Goal: Information Seeking & Learning: Learn about a topic

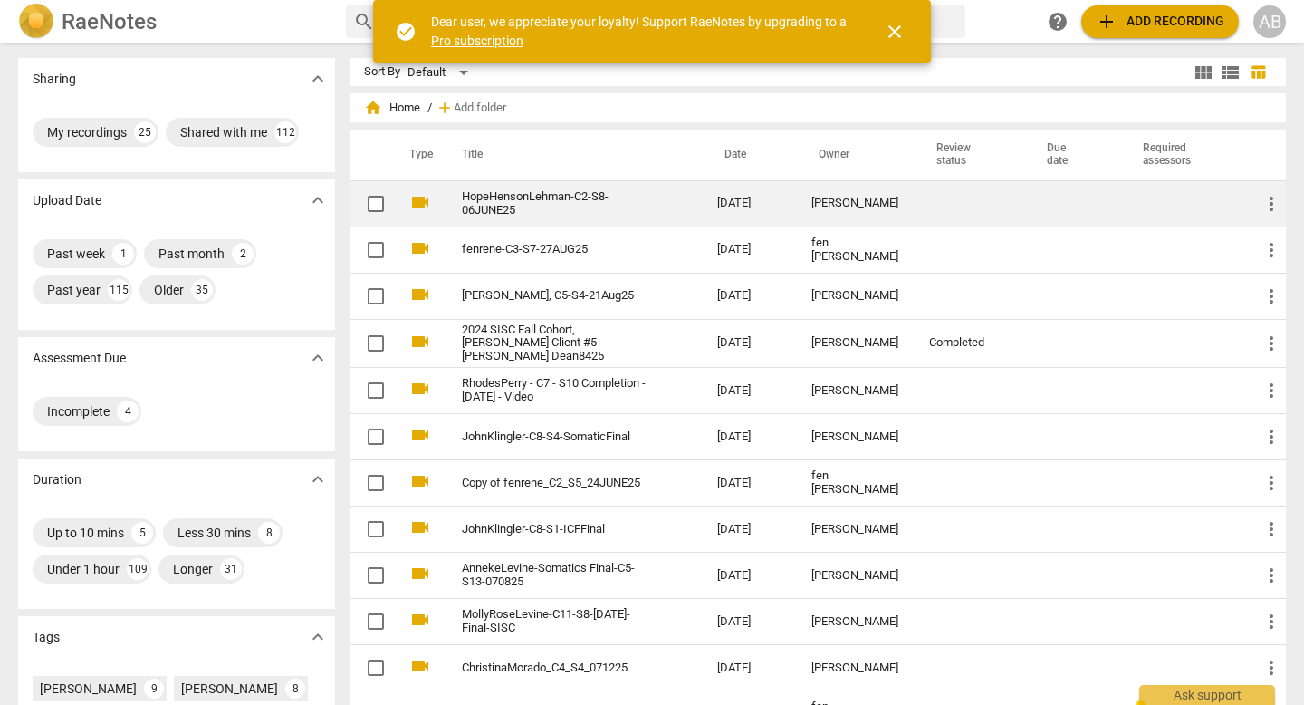
click at [658, 210] on div "[PERSON_NAME]" at bounding box center [856, 204] width 89 height 14
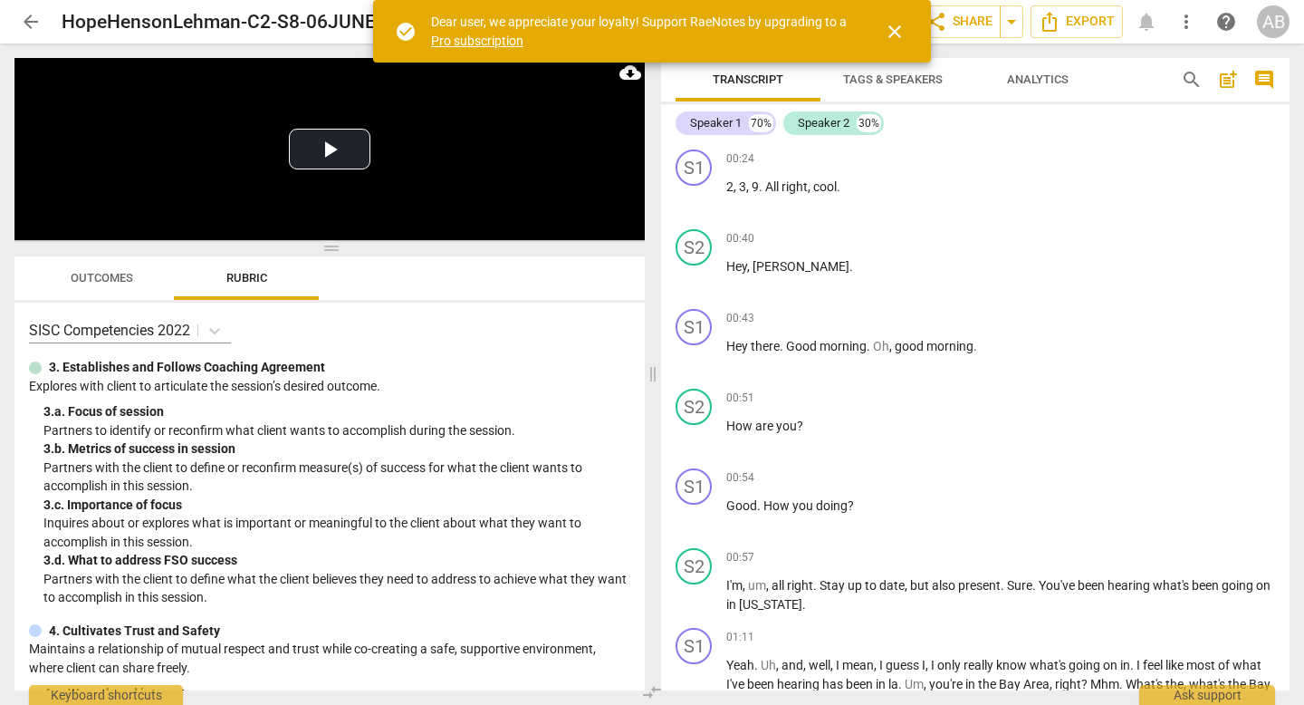
click at [658, 27] on span "close" at bounding box center [895, 32] width 22 height 22
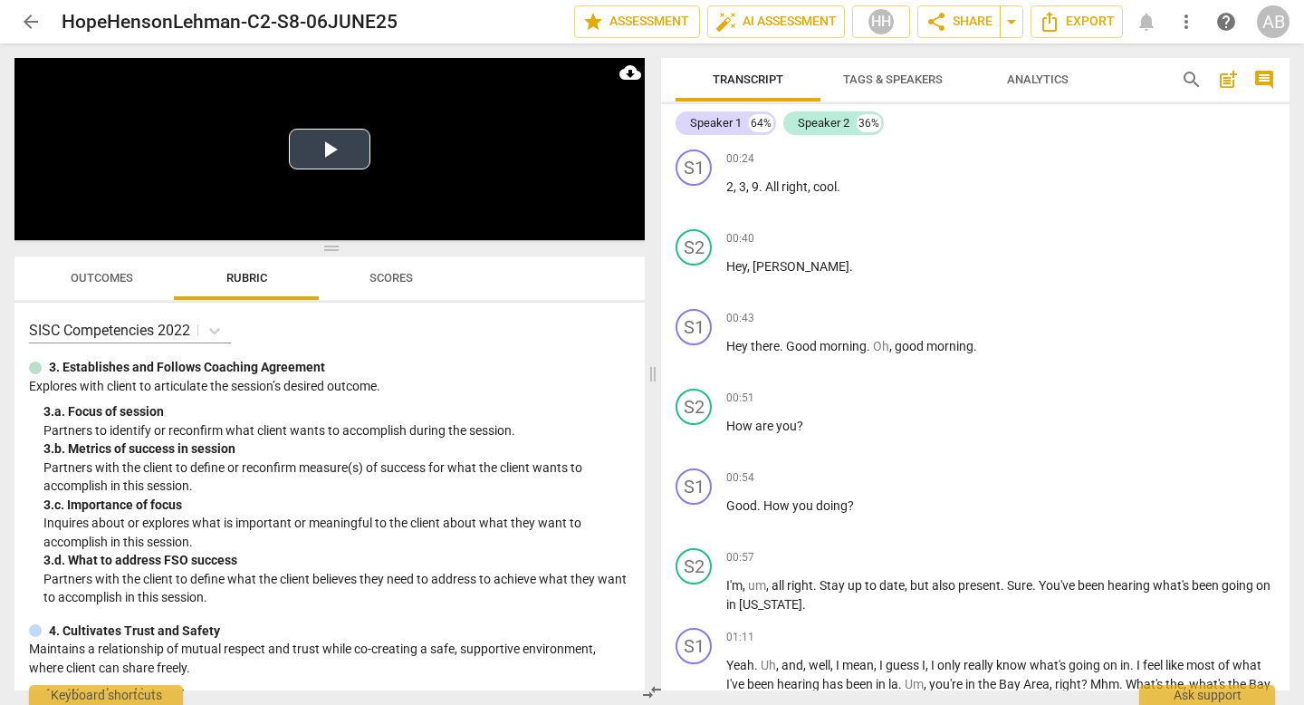
click at [327, 153] on button "Play Video" at bounding box center [330, 149] width 82 height 41
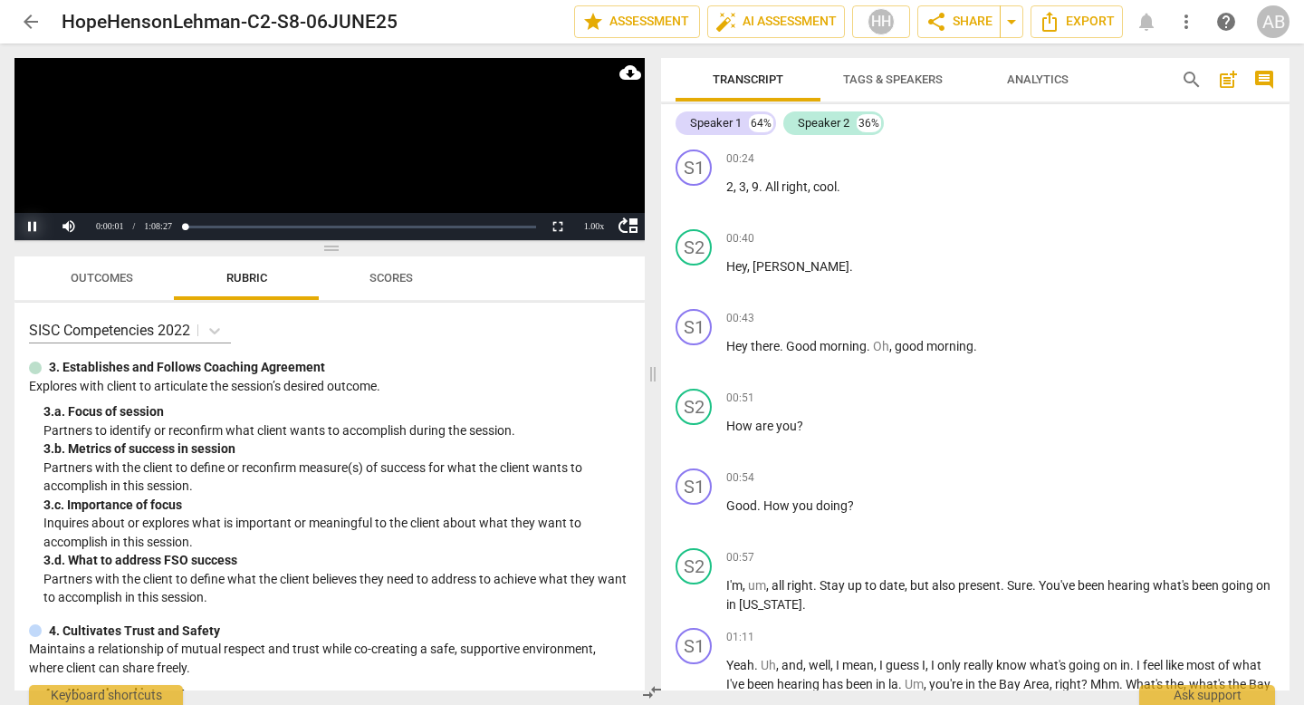
click at [28, 222] on button "Pause" at bounding box center [32, 226] width 36 height 27
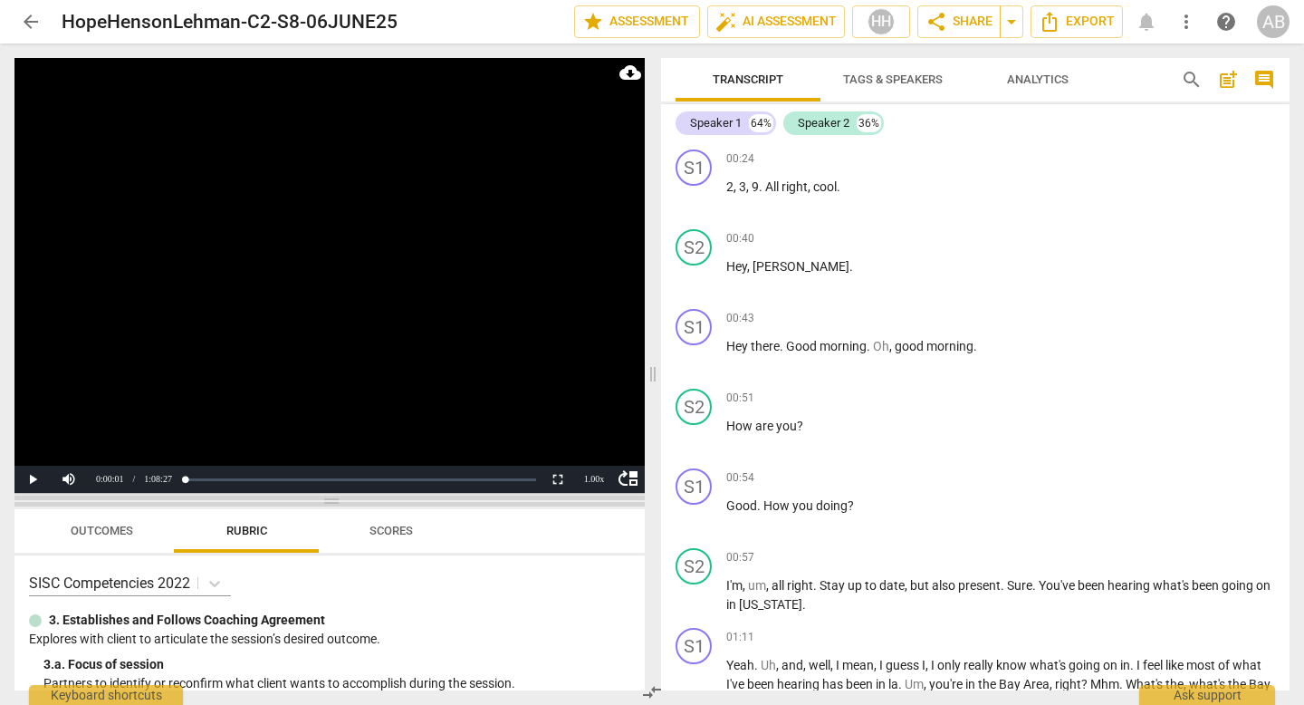
drag, startPoint x: 325, startPoint y: 245, endPoint x: 312, endPoint y: 497, distance: 253.1
click at [312, 497] on span at bounding box center [329, 501] width 630 height 11
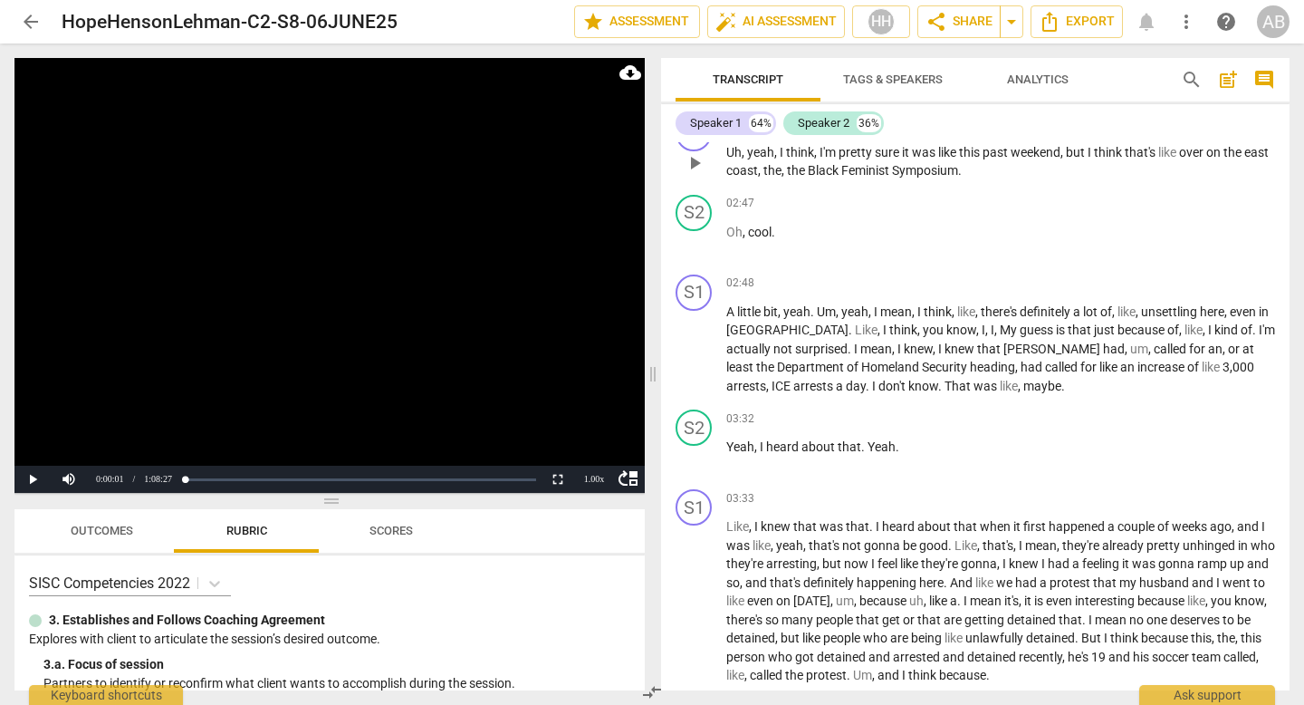
scroll to position [1402, 0]
click at [658, 358] on span "play_arrow" at bounding box center [695, 351] width 22 height 22
click at [583, 481] on div "1.00 x" at bounding box center [594, 479] width 36 height 27
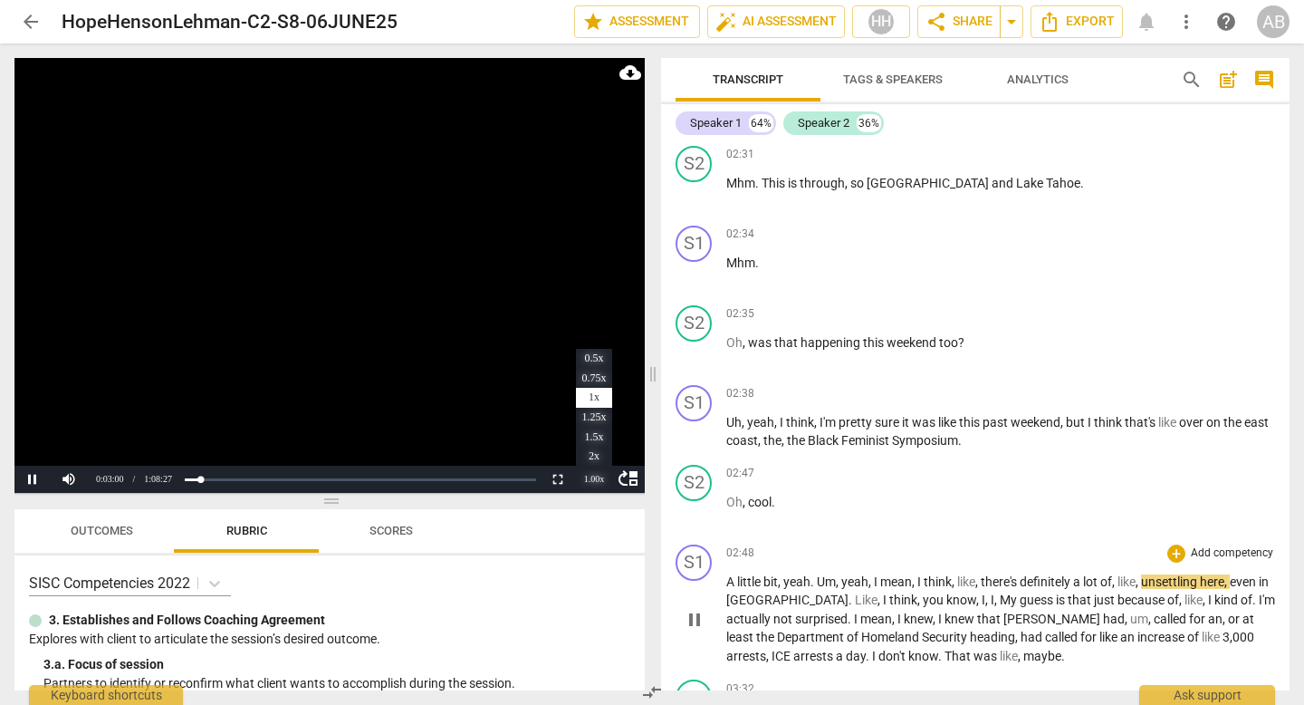
scroll to position [1138, 0]
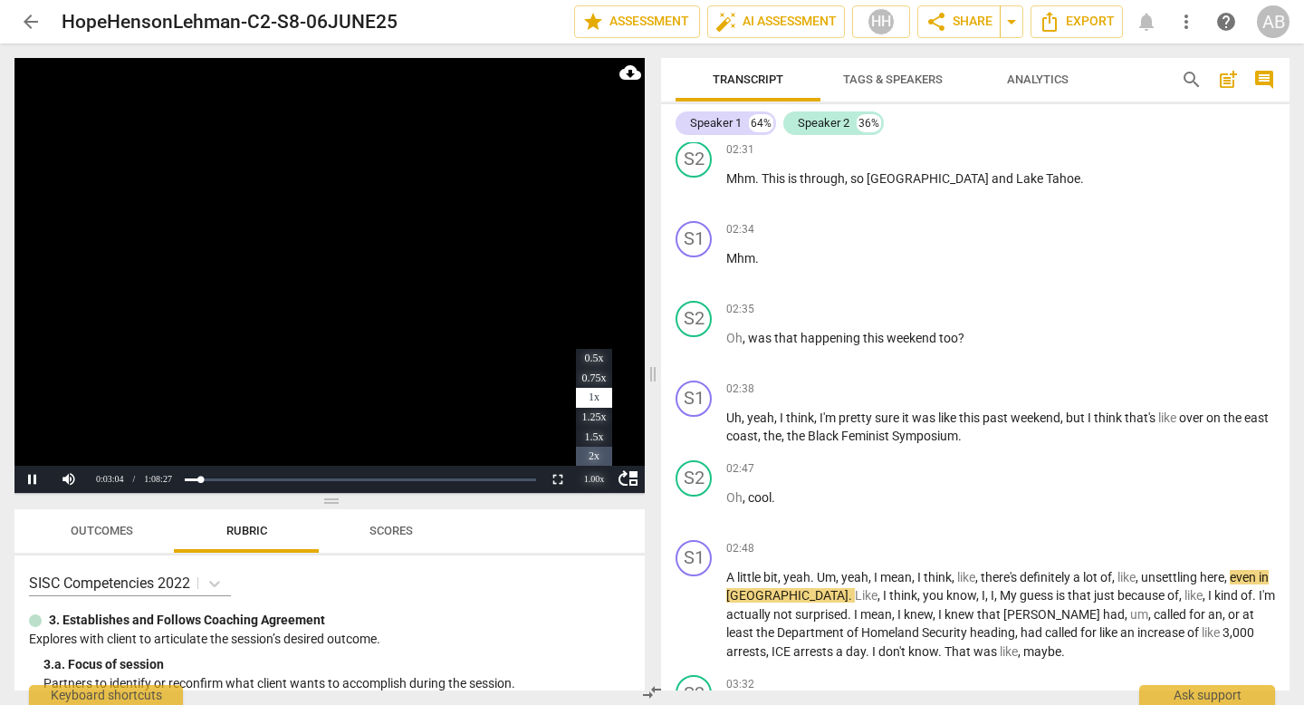
click at [591, 453] on li "2x" at bounding box center [594, 457] width 36 height 20
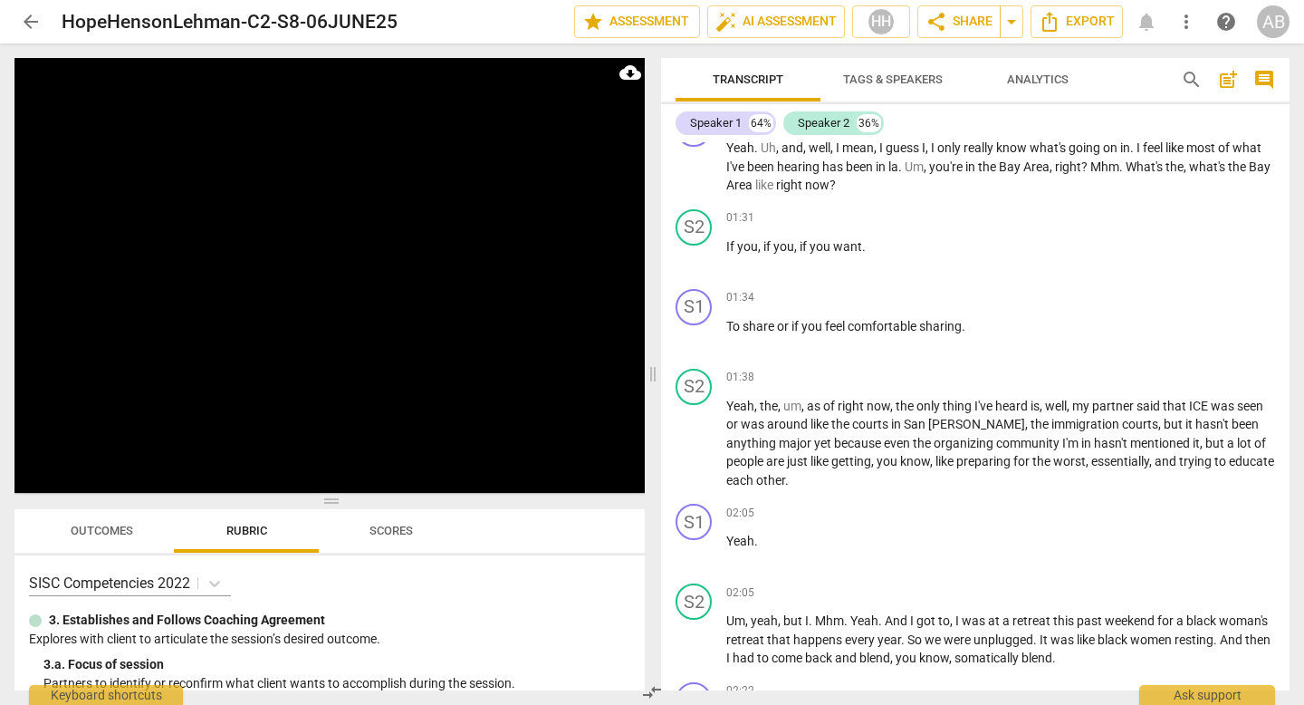
scroll to position [499, 0]
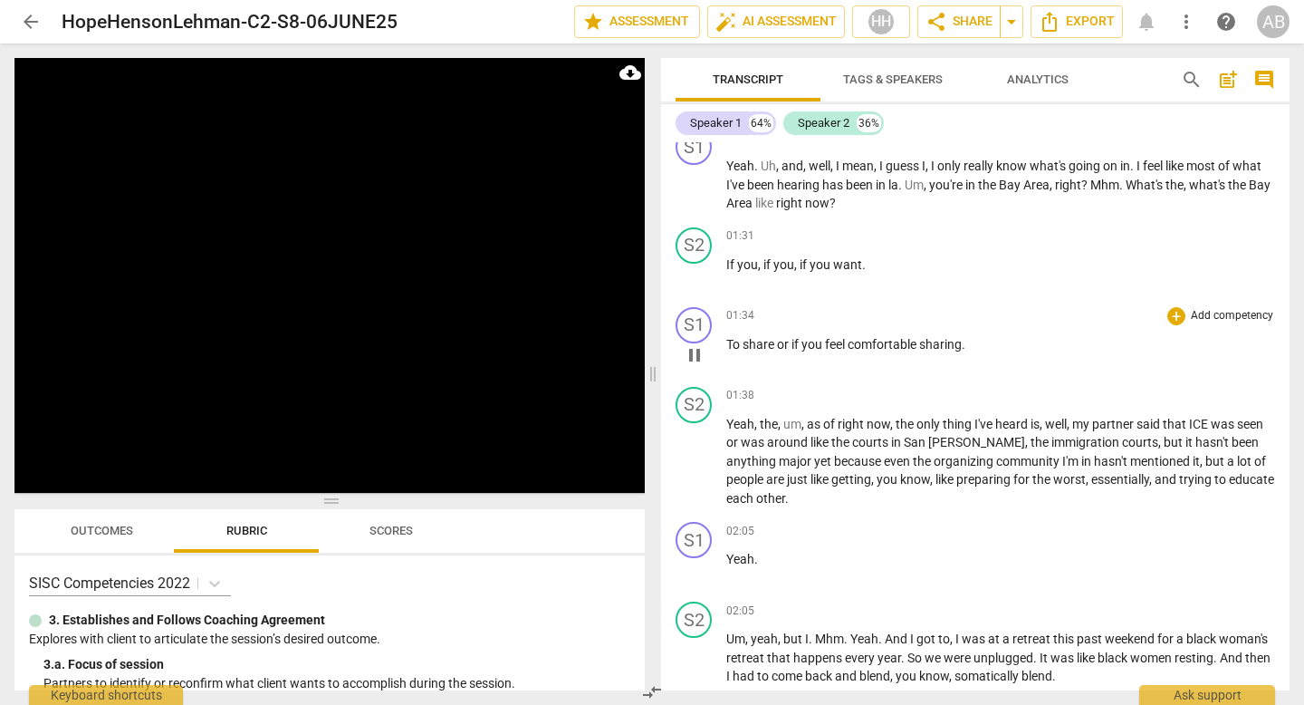
click at [658, 342] on span "To" at bounding box center [735, 344] width 16 height 14
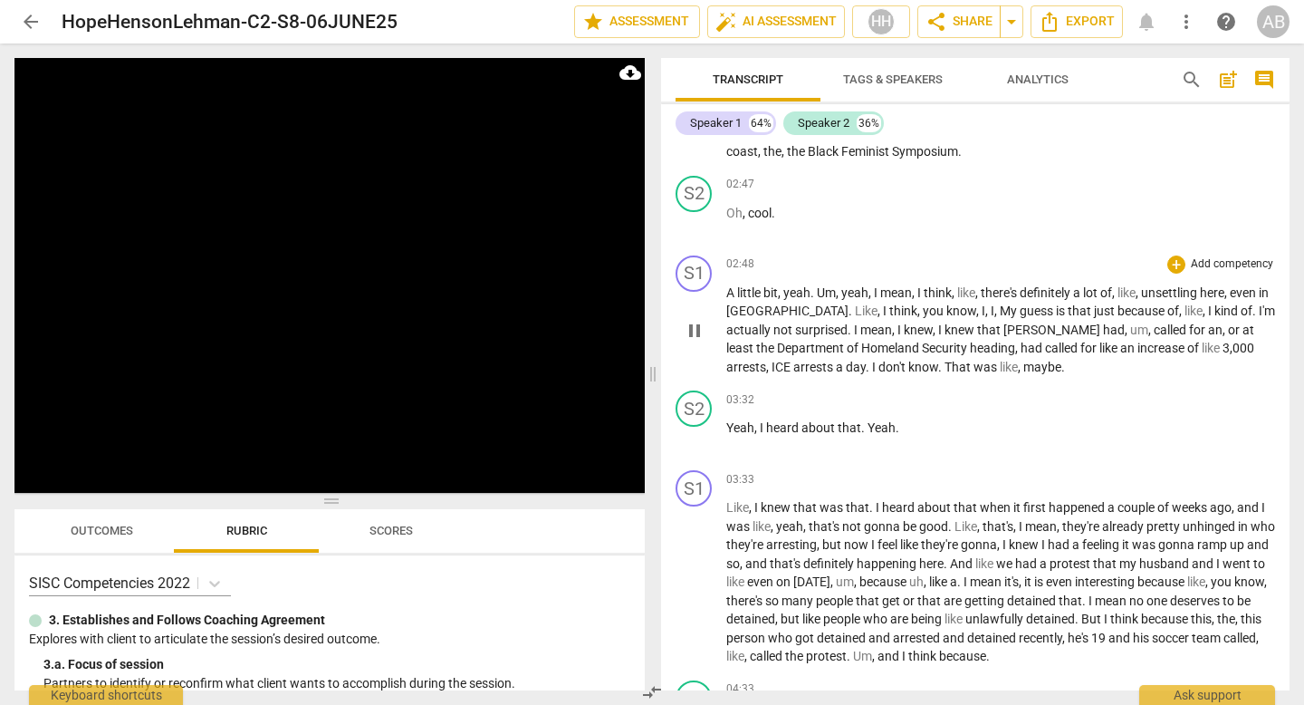
scroll to position [1590, 0]
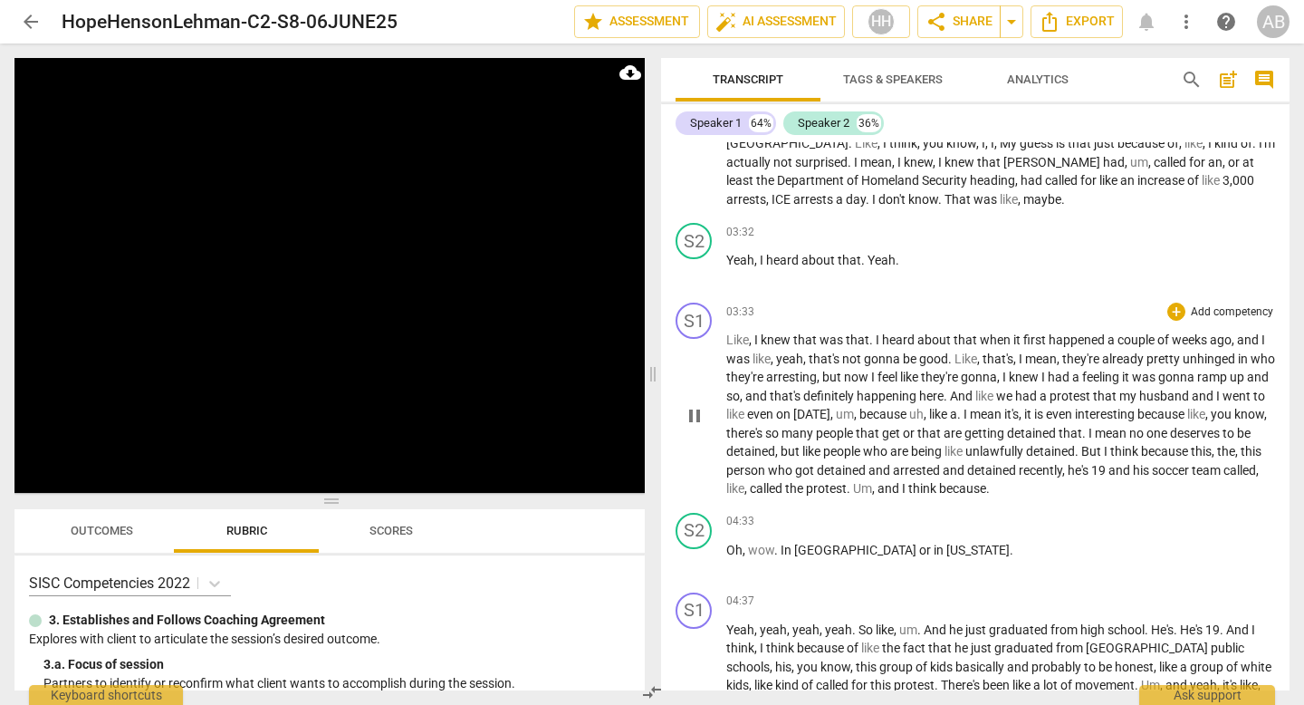
click at [658, 384] on span "up" at bounding box center [1238, 377] width 17 height 14
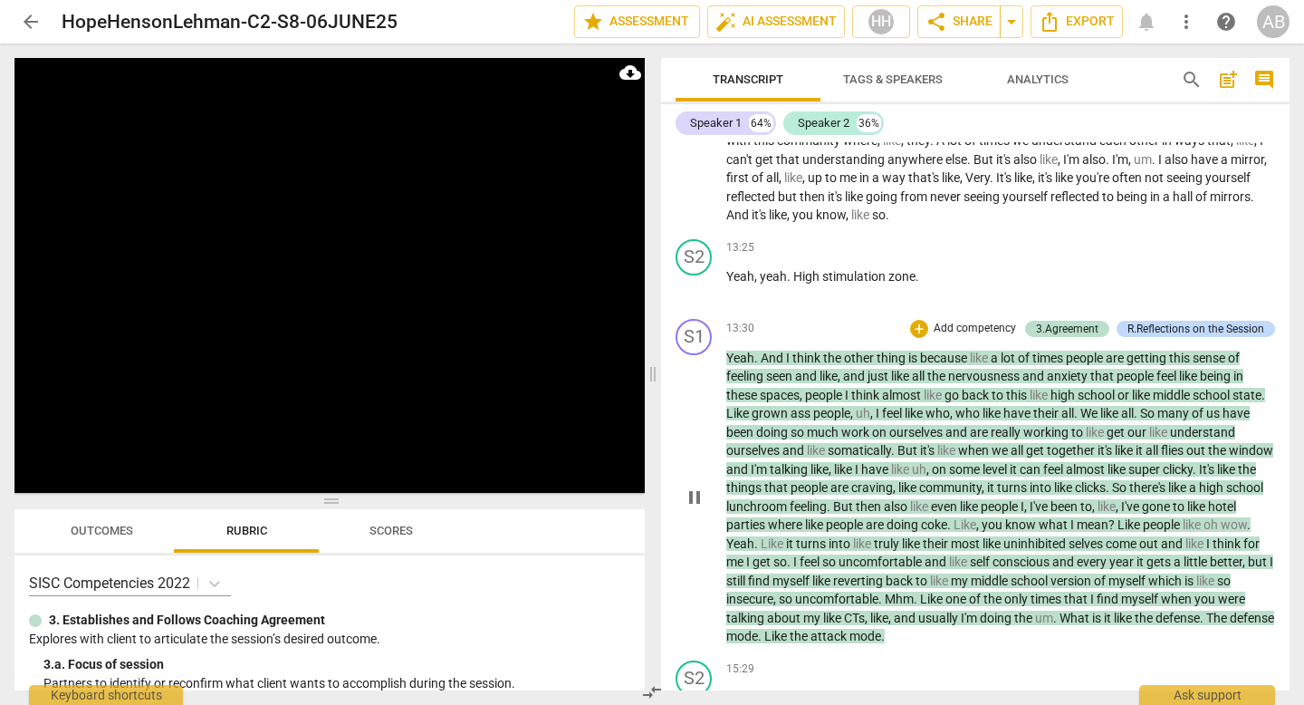
scroll to position [4645, 0]
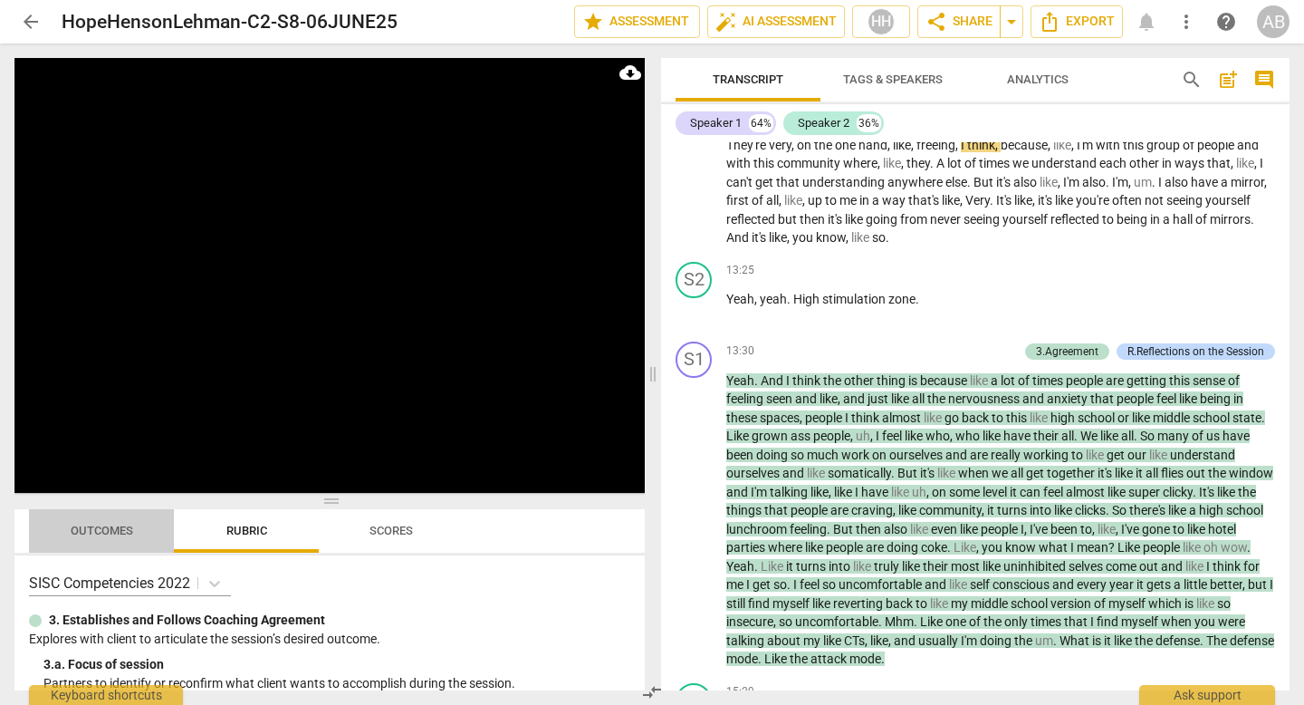
click at [114, 534] on span "Outcomes" at bounding box center [102, 531] width 63 height 14
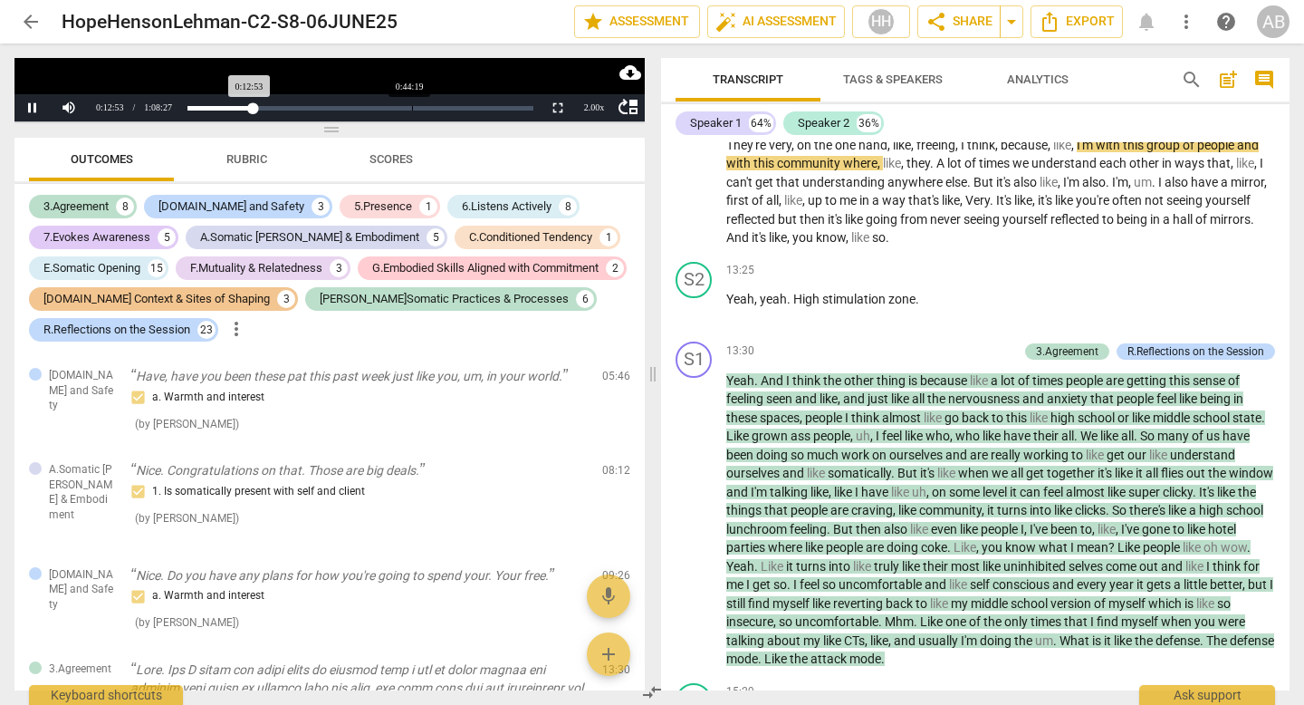
drag, startPoint x: 329, startPoint y: 505, endPoint x: 412, endPoint y: 102, distance: 410.7
click at [412, 102] on div "Play Video move_up Pause Current Time 0:12:53 / Duration Time 1:08:27 Loaded : …" at bounding box center [329, 374] width 630 height 632
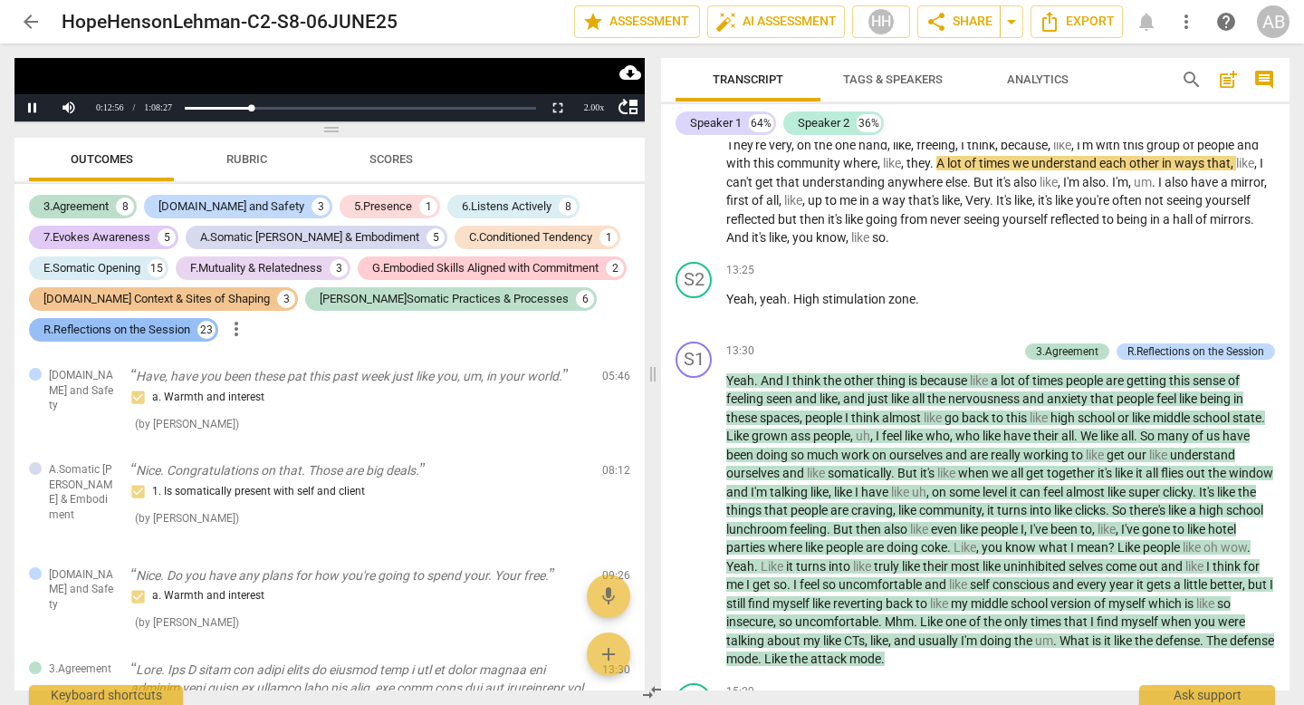
click at [190, 328] on div "R.Reflections on the Session" at bounding box center [116, 330] width 147 height 18
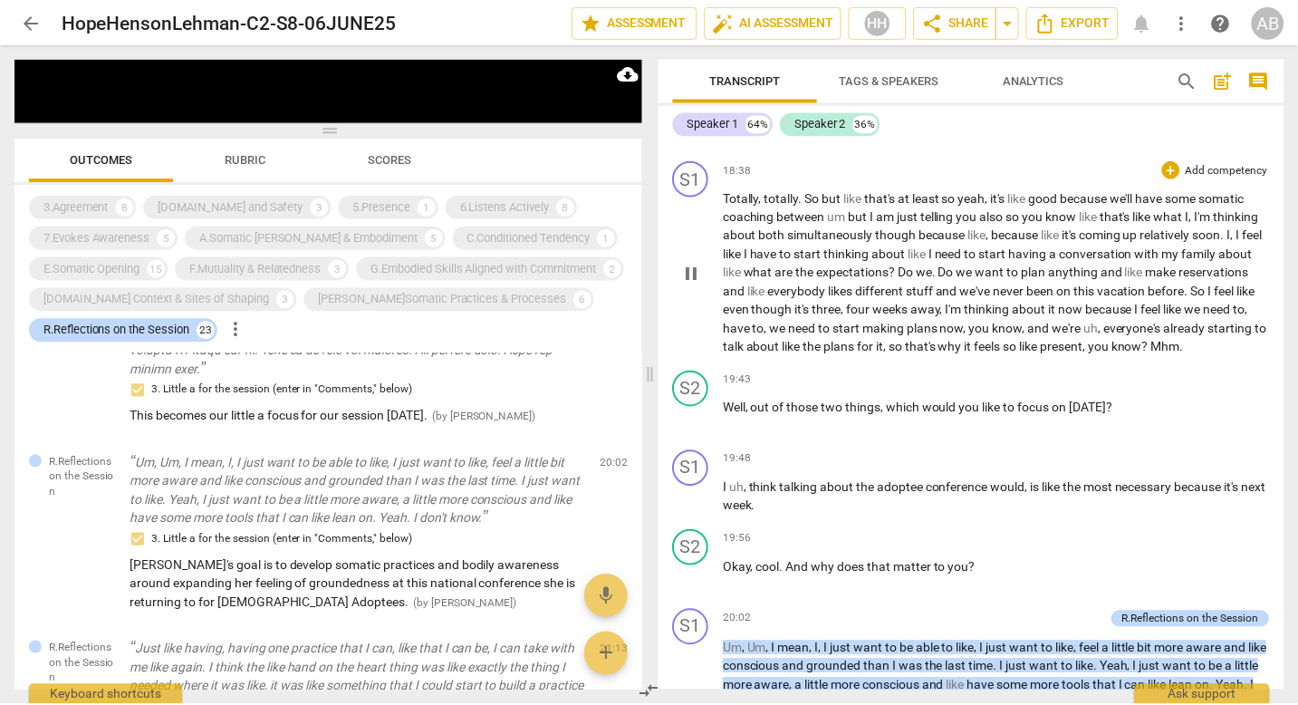
scroll to position [6366, 0]
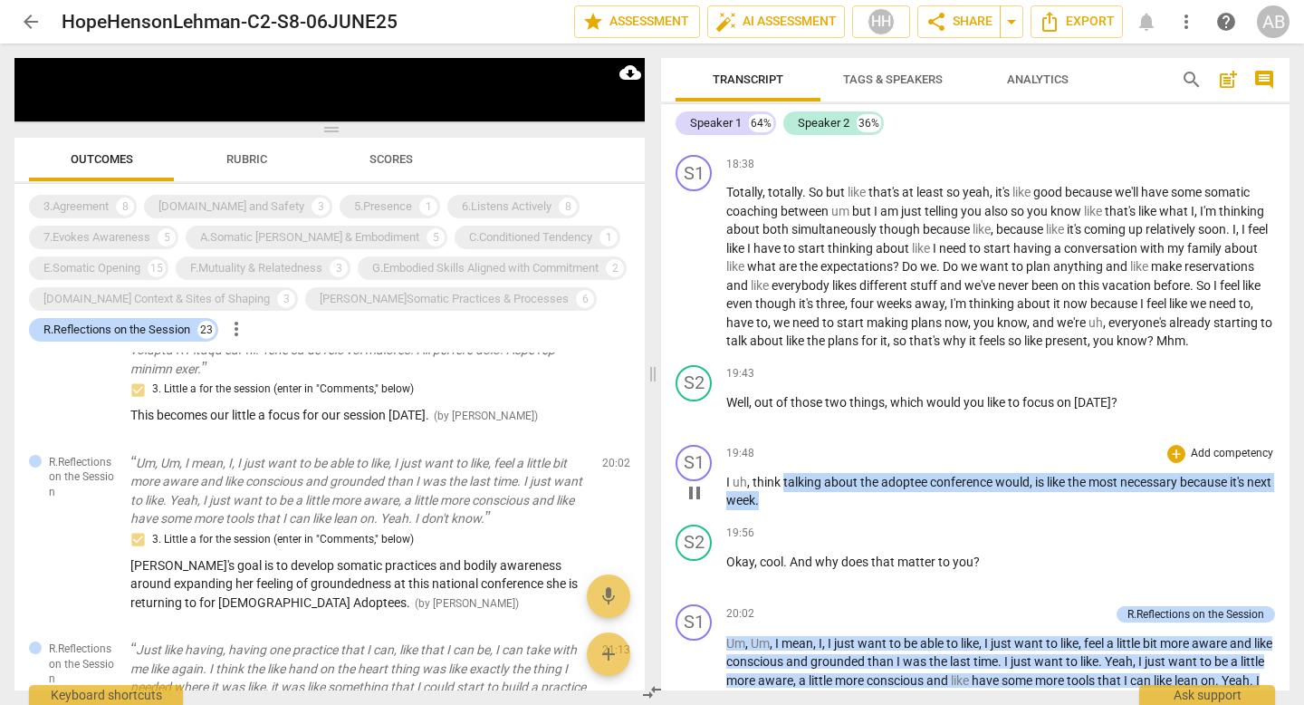
drag, startPoint x: 815, startPoint y: 559, endPoint x: 783, endPoint y: 543, distance: 36.5
click at [658, 510] on p "I uh , think talking about the adoptee conference would , is like the most nece…" at bounding box center [1001, 491] width 549 height 37
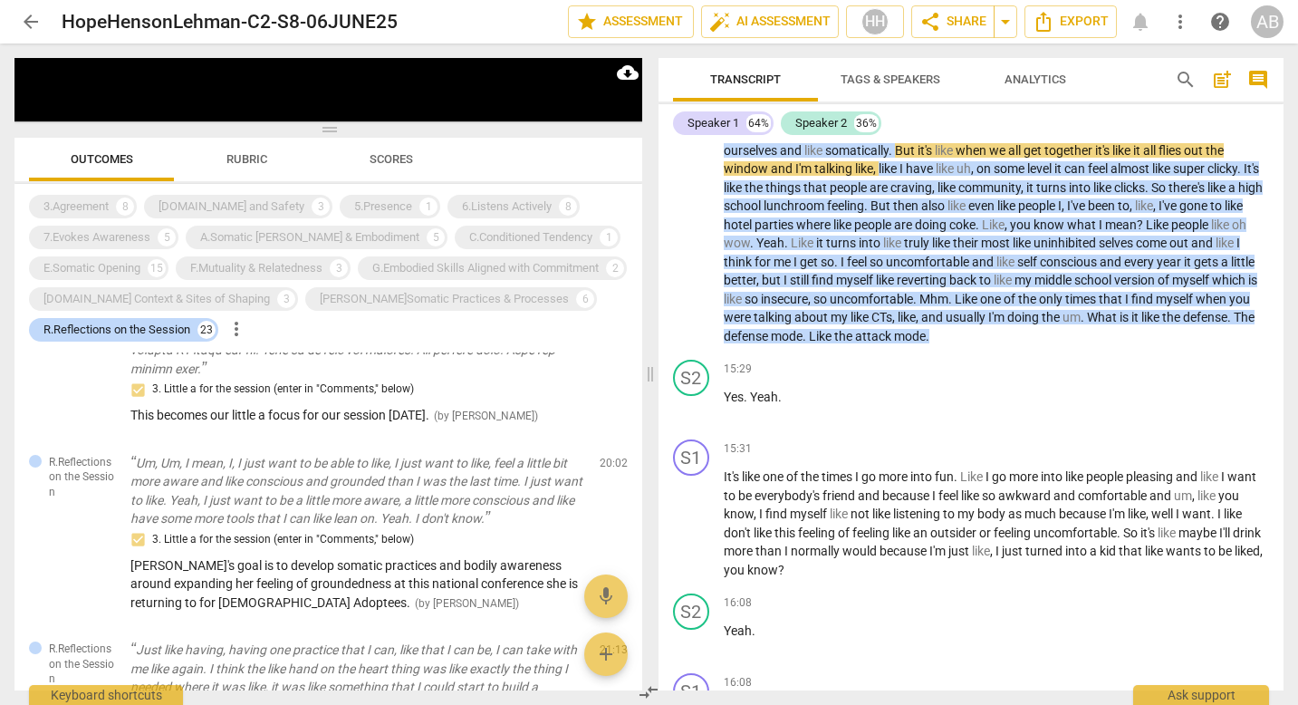
click at [658, 457] on div "15:31 + Add competency keyboard_arrow_right It's like one of the times I go mor…" at bounding box center [997, 509] width 546 height 140
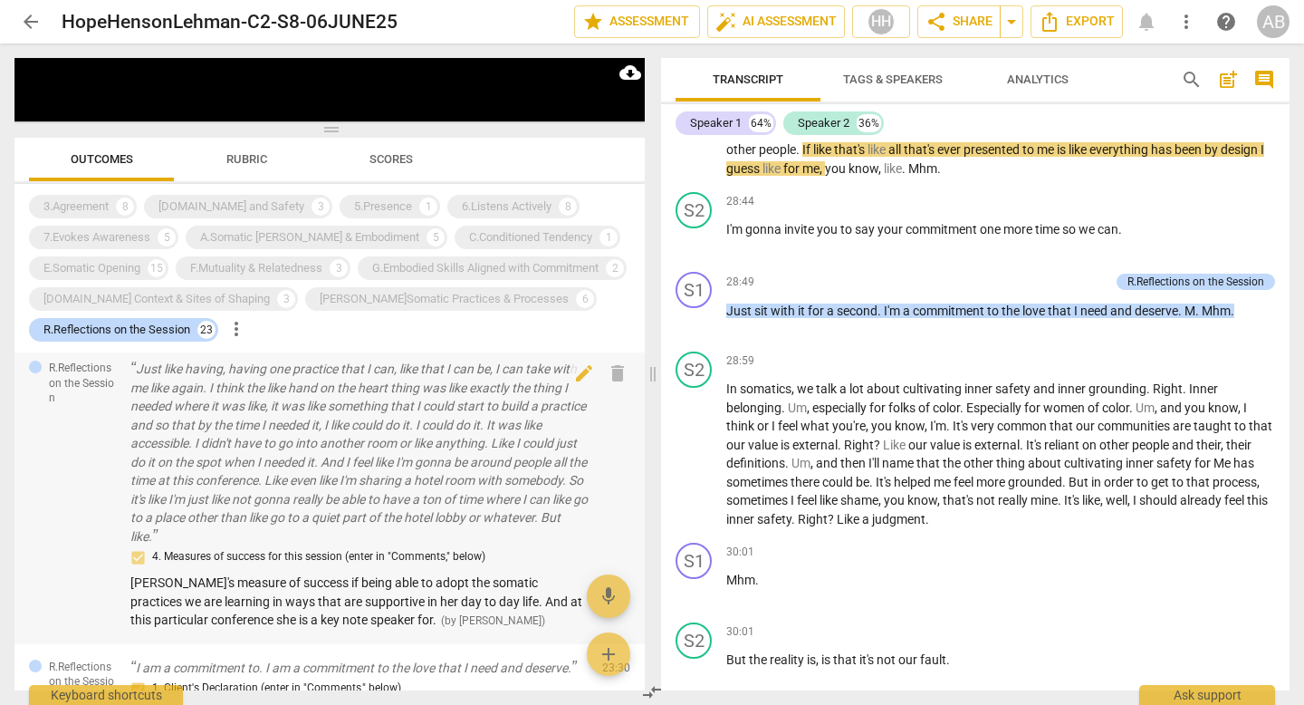
scroll to position [632, 0]
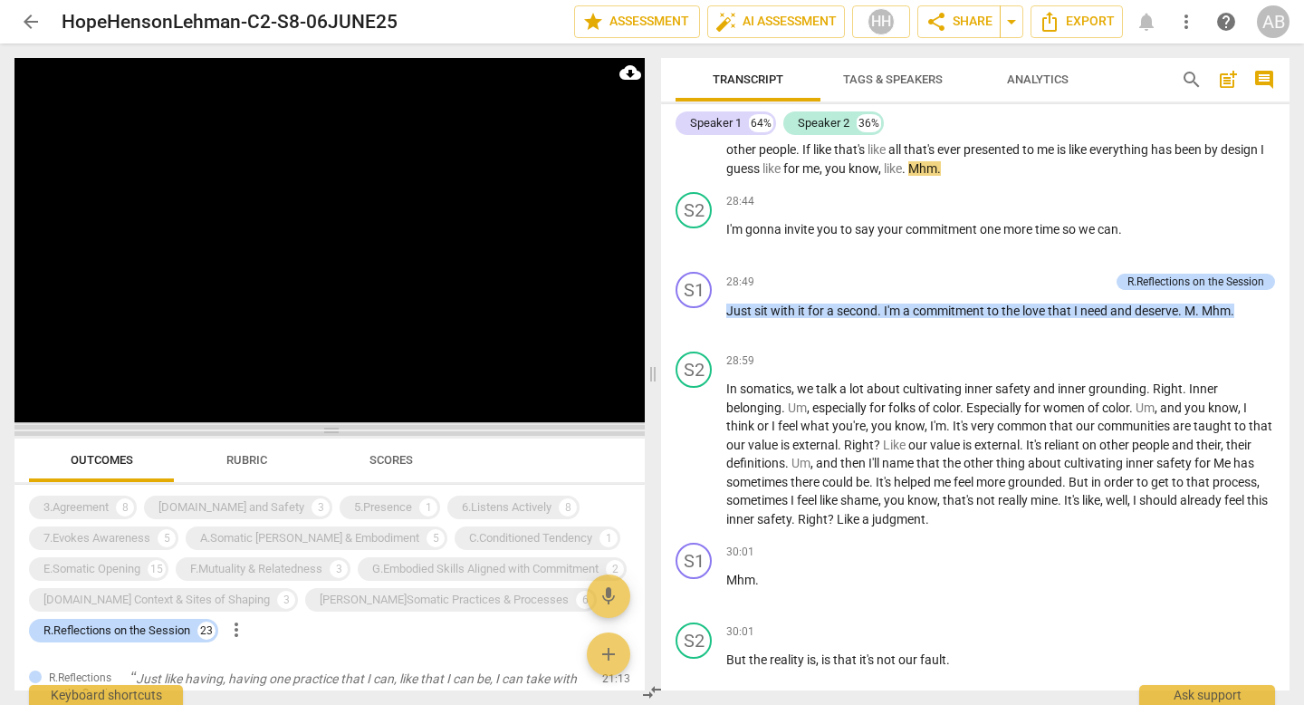
drag, startPoint x: 331, startPoint y: 131, endPoint x: 322, endPoint y: 430, distance: 299.1
click at [322, 430] on span at bounding box center [329, 430] width 630 height 11
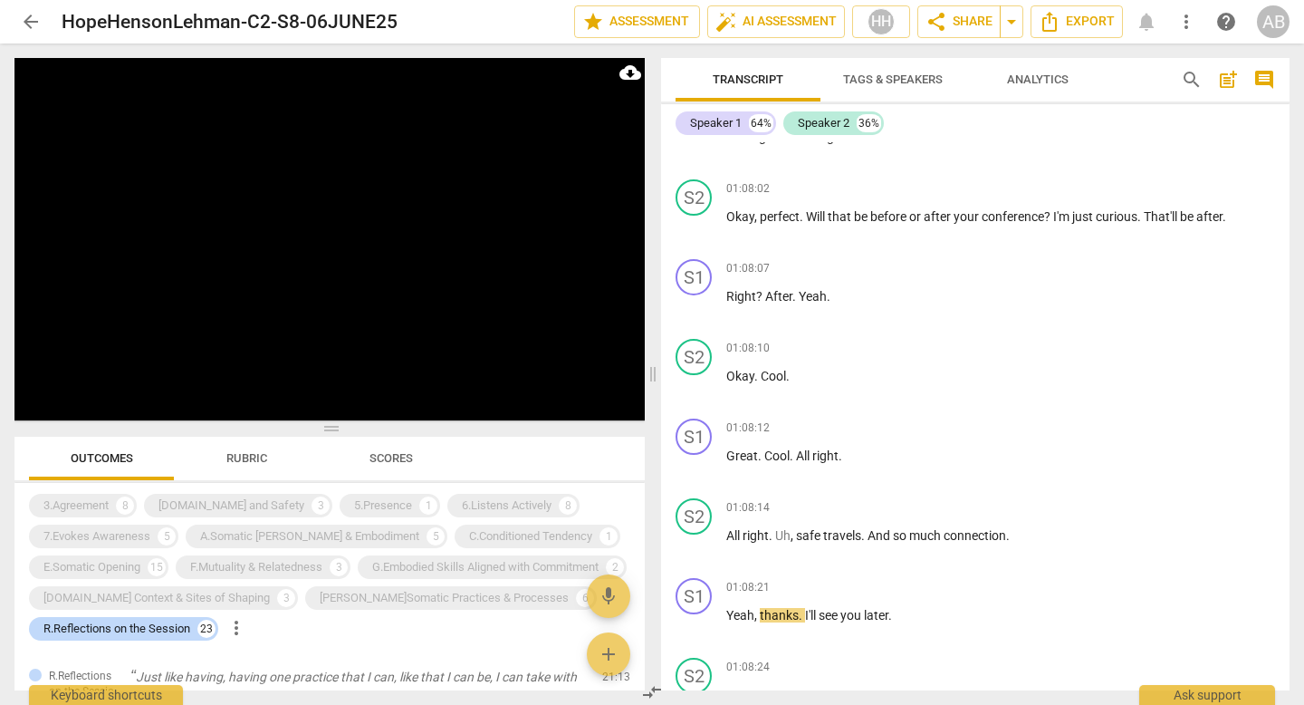
scroll to position [27199, 0]
